Goal: Task Accomplishment & Management: Manage account settings

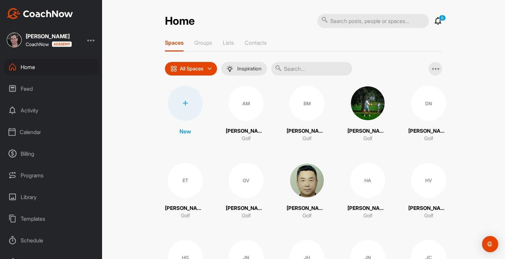
click at [37, 133] on div "Calendar" at bounding box center [51, 131] width 95 height 17
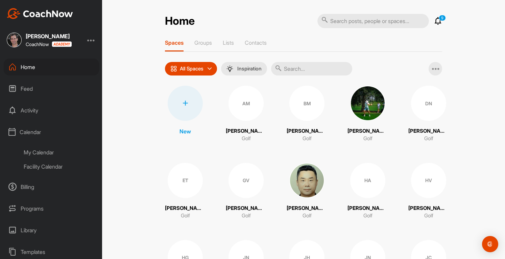
click at [42, 151] on div "My Calendar" at bounding box center [59, 152] width 80 height 14
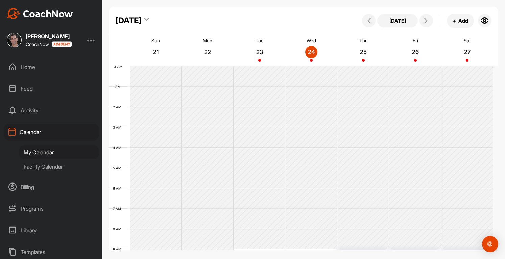
scroll to position [117, 0]
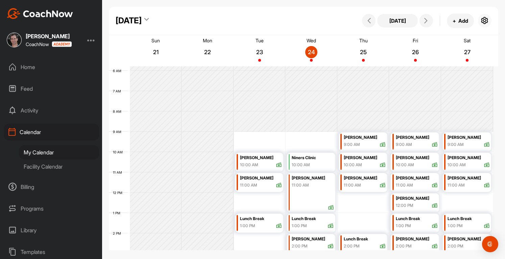
click at [487, 25] on button "button" at bounding box center [485, 21] width 14 height 14
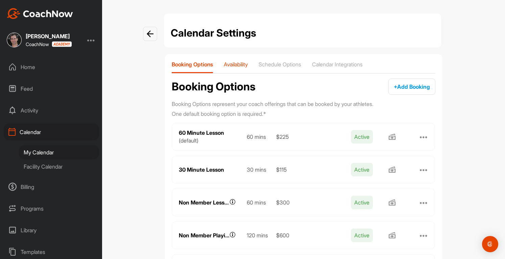
click at [235, 61] on p "Availability" at bounding box center [236, 64] width 24 height 7
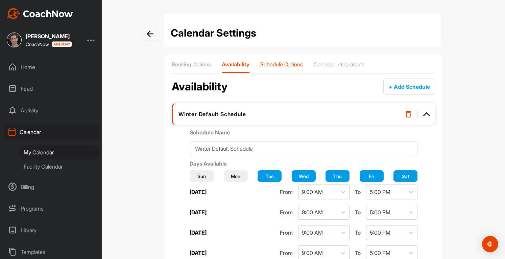
click at [293, 65] on p "Schedule Options" at bounding box center [282, 64] width 43 height 7
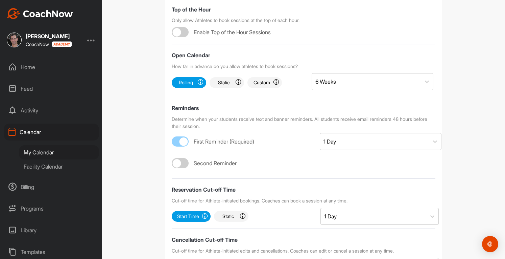
scroll to position [237, 0]
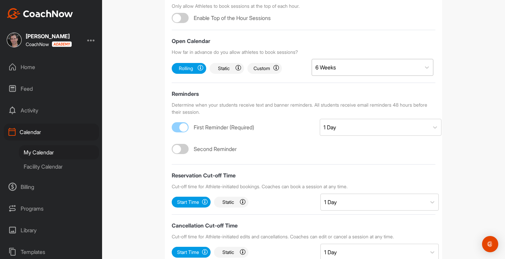
click at [346, 69] on div "6 Weeks" at bounding box center [366, 67] width 109 height 16
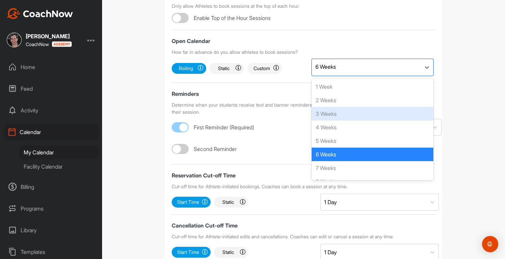
click at [348, 114] on div "3 Weeks" at bounding box center [373, 114] width 122 height 14
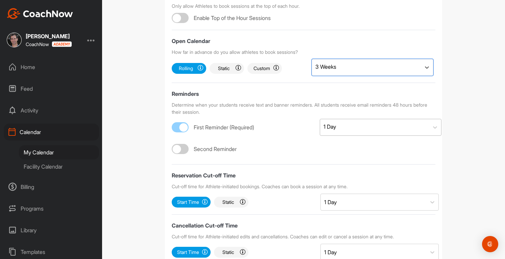
click at [356, 123] on div "1 Day" at bounding box center [374, 127] width 109 height 16
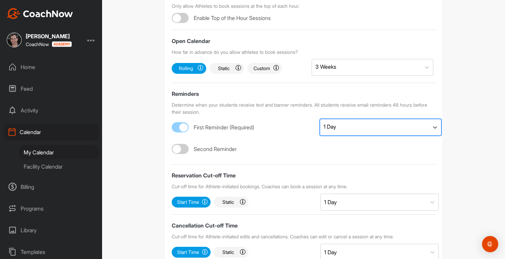
click at [356, 123] on div "1 Day" at bounding box center [374, 127] width 109 height 16
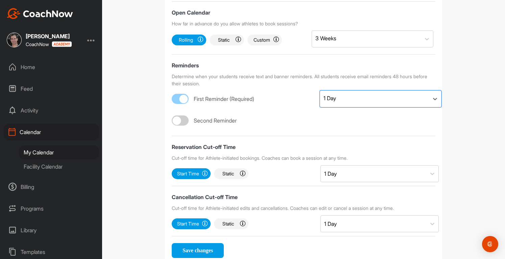
scroll to position [286, 0]
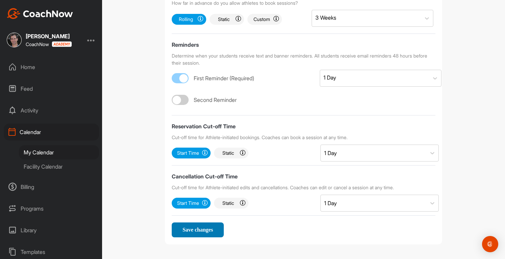
click at [189, 228] on span "Save changes" at bounding box center [198, 230] width 30 height 6
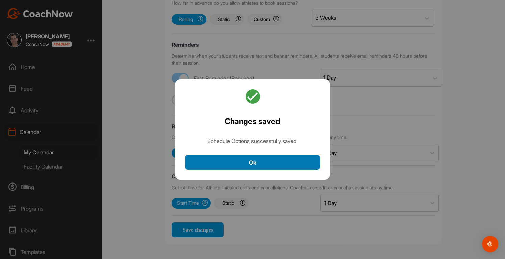
click at [238, 163] on button "Ok" at bounding box center [252, 162] width 135 height 15
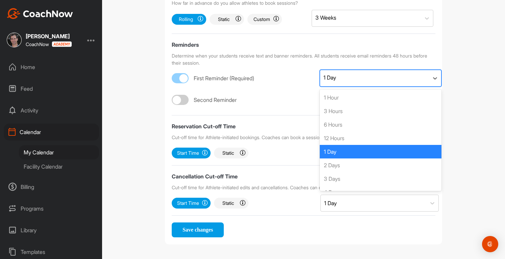
click at [348, 80] on div "1 Day" at bounding box center [374, 78] width 109 height 16
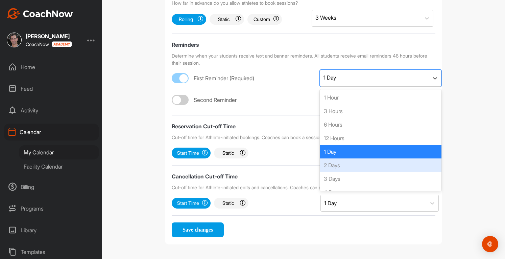
click at [291, 98] on div "Second Reminder" at bounding box center [304, 98] width 264 height 14
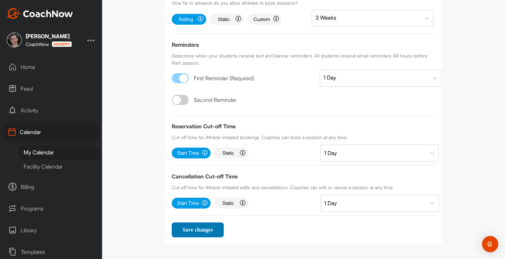
click at [204, 228] on span "Save changes" at bounding box center [198, 230] width 30 height 6
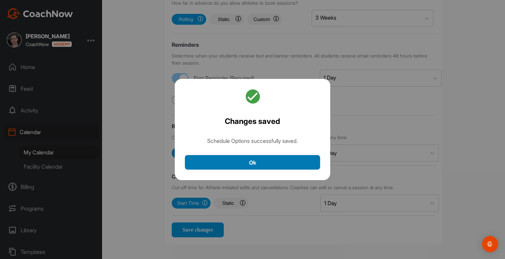
click at [262, 162] on button "Ok" at bounding box center [252, 162] width 135 height 15
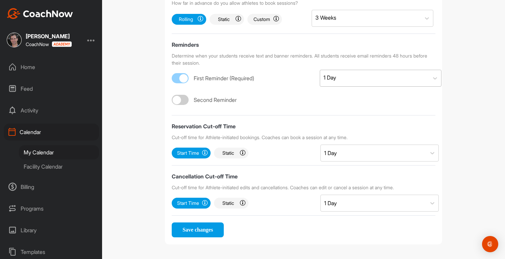
click at [333, 77] on div "1 Day" at bounding box center [330, 77] width 13 height 8
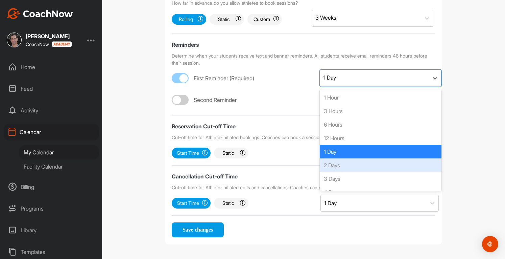
click at [333, 163] on div "2 Days" at bounding box center [381, 165] width 122 height 14
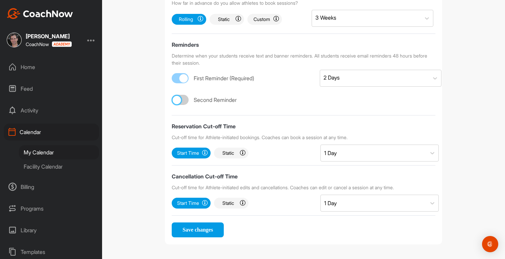
click at [177, 99] on div at bounding box center [177, 100] width 8 height 8
checkbox input "true"
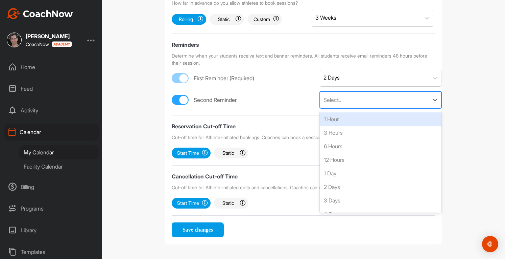
scroll to position [1, 0]
click at [346, 99] on div "Select..." at bounding box center [374, 100] width 109 height 16
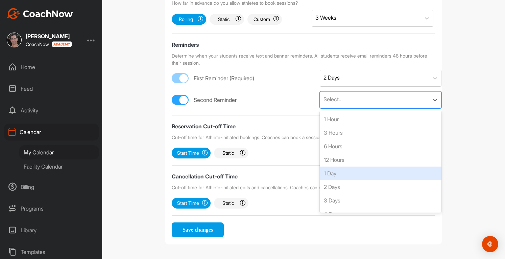
click at [338, 172] on div "1 Day" at bounding box center [381, 173] width 122 height 14
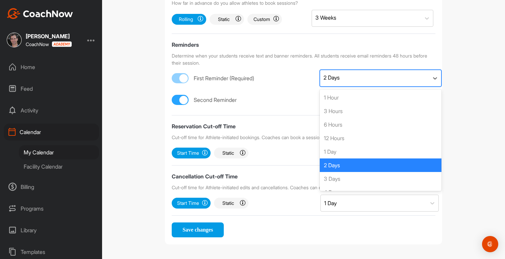
click at [340, 78] on div "2 Days" at bounding box center [374, 78] width 109 height 16
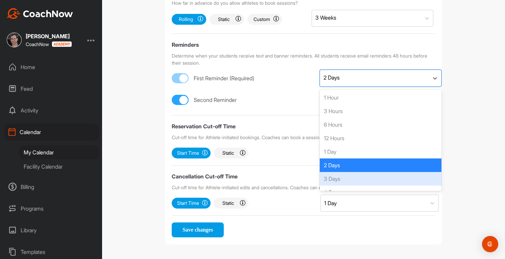
click at [338, 177] on div "3 Days" at bounding box center [381, 179] width 122 height 14
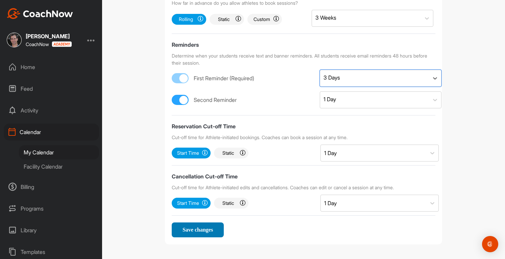
click at [206, 229] on span "Save changes" at bounding box center [198, 230] width 30 height 6
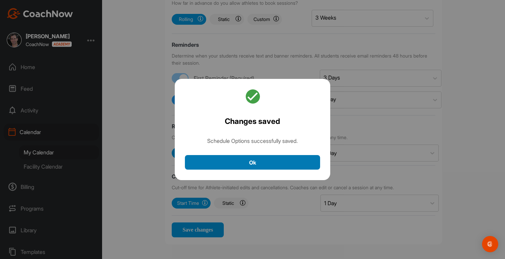
click at [283, 166] on button "Ok" at bounding box center [252, 162] width 135 height 15
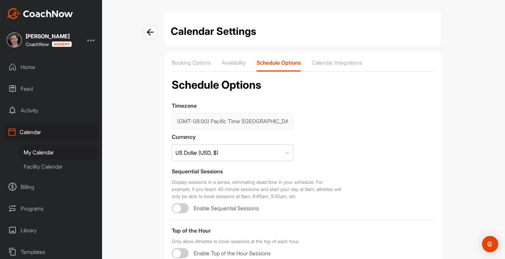
scroll to position [0, 0]
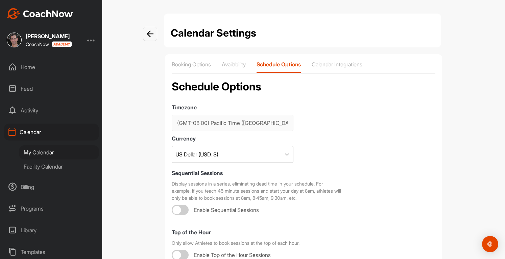
click at [92, 41] on div at bounding box center [91, 40] width 8 height 8
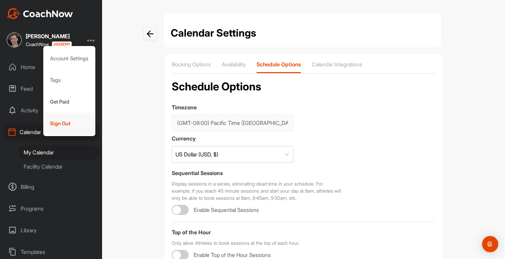
click at [68, 124] on div "Sign Out" at bounding box center [69, 124] width 52 height 22
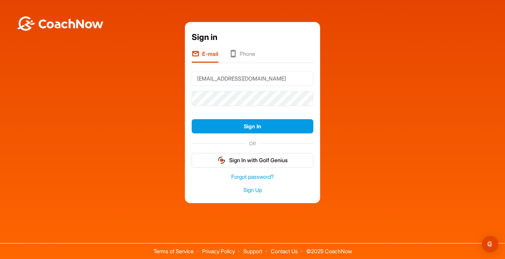
click at [289, 79] on input "[EMAIL_ADDRESS][DOMAIN_NAME]" at bounding box center [253, 78] width 122 height 15
type input "[EMAIL_ADDRESS][DOMAIN_NAME]"
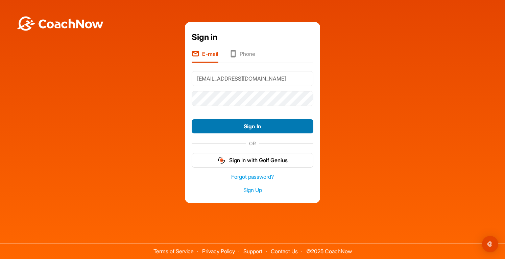
click at [258, 128] on button "Sign In" at bounding box center [253, 126] width 122 height 15
